Goal: Transaction & Acquisition: Purchase product/service

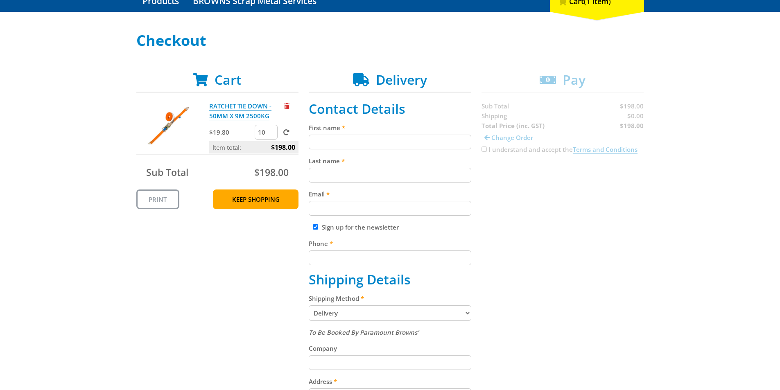
scroll to position [82, 0]
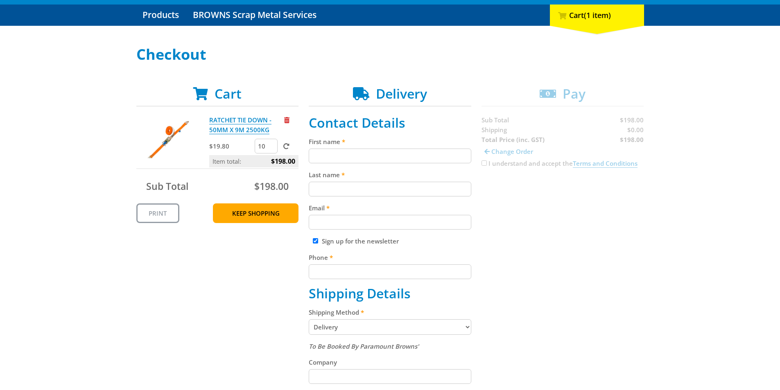
click at [396, 99] on span "Delivery" at bounding box center [401, 94] width 51 height 18
click at [236, 85] on span "Cart" at bounding box center [228, 94] width 27 height 18
click at [231, 89] on span "Cart" at bounding box center [228, 94] width 27 height 18
click at [356, 161] on input "First name" at bounding box center [390, 156] width 163 height 15
type input "[PERSON_NAME]"
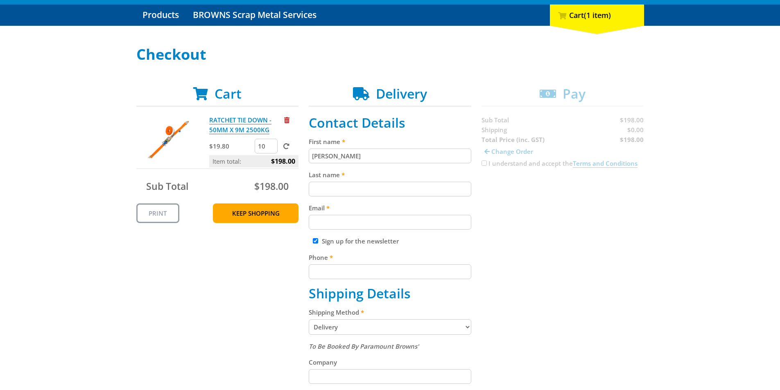
type input "[PERSON_NAME]"
type input "[PERSON_NAME][EMAIL_ADDRESS][PERSON_NAME][DOMAIN_NAME]"
type input "0413835964"
type input "[STREET_ADDRESS]"
type input "Hillcrest"
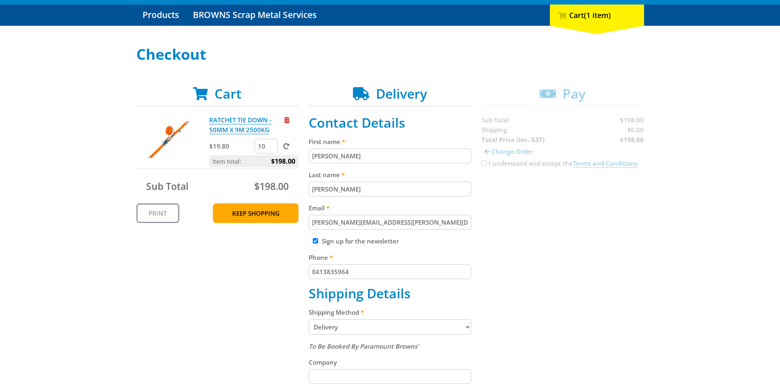
type input "5086"
select select "SA"
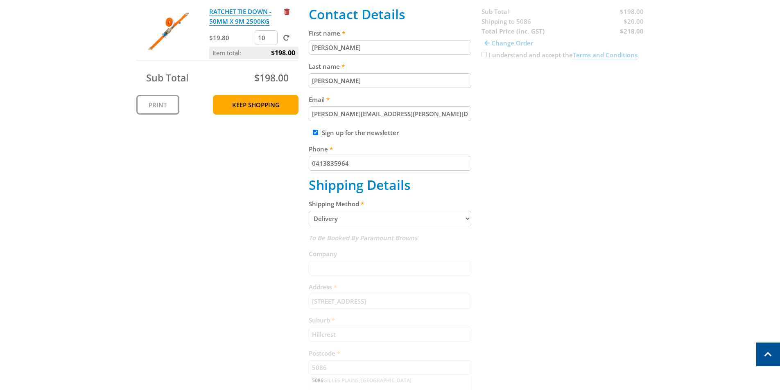
scroll to position [205, 0]
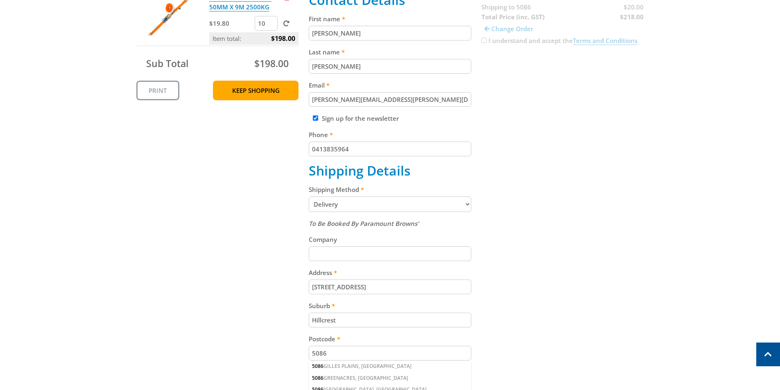
click at [380, 203] on select "Pickup from Gepps Cross Delivery" at bounding box center [390, 205] width 163 height 16
select select "Pickup"
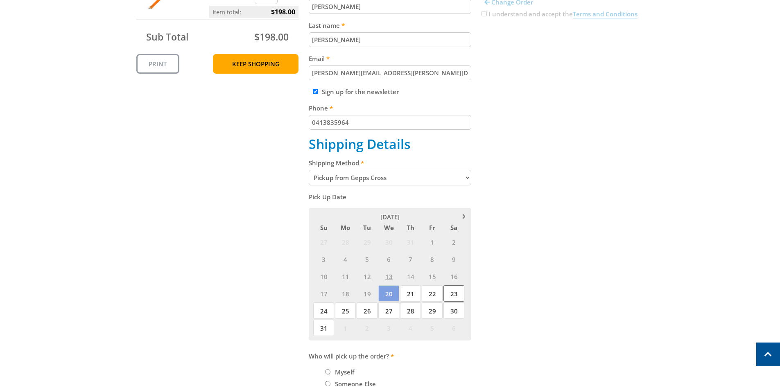
scroll to position [246, 0]
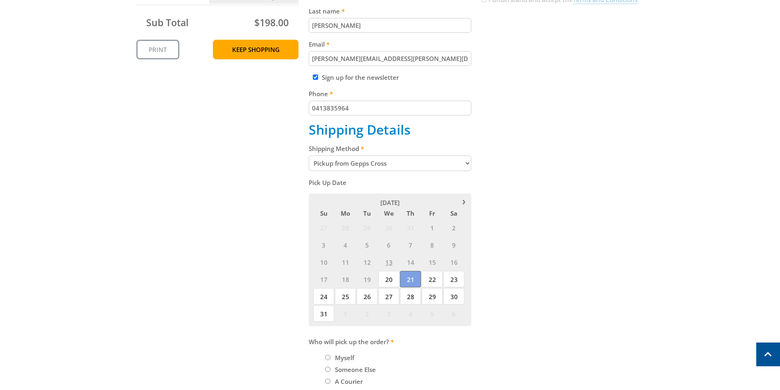
click at [411, 280] on span "21" at bounding box center [410, 279] width 21 height 16
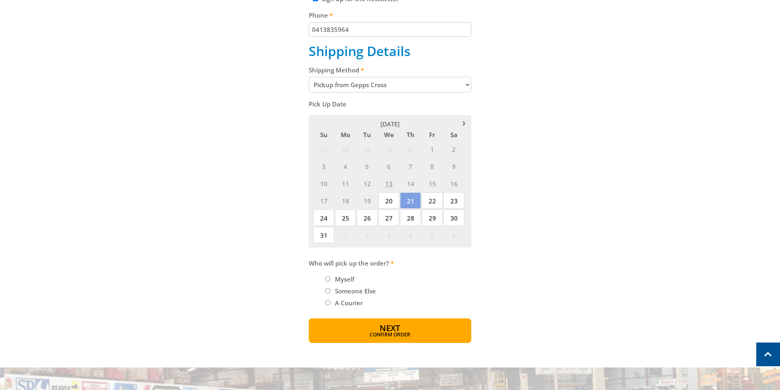
scroll to position [328, 0]
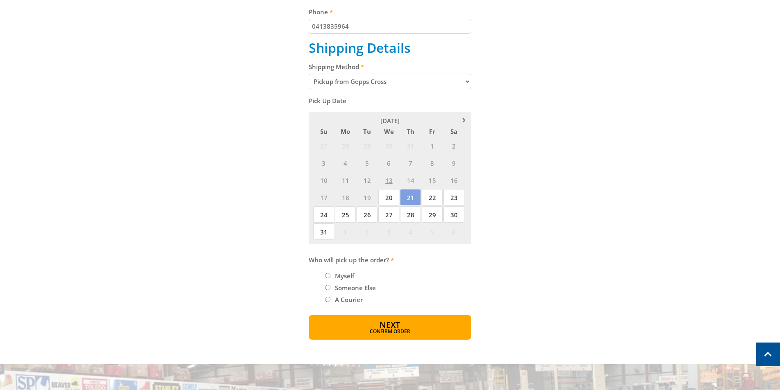
click at [331, 276] on li "Myself" at bounding box center [398, 276] width 146 height 10
click at [328, 276] on input "Myself" at bounding box center [327, 275] width 5 height 5
radio input "true"
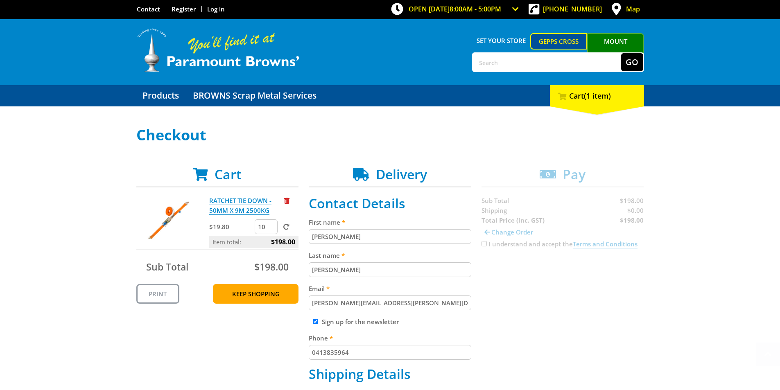
scroll to position [0, 0]
